Goal: Information Seeking & Learning: Find specific fact

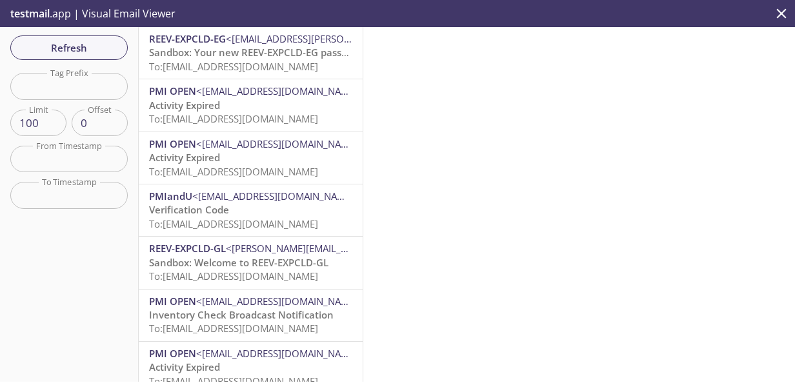
click at [203, 54] on span "Sandbox: Your new REEV-EXPCLD-EG password" at bounding box center [256, 52] width 215 height 13
